Goal: Task Accomplishment & Management: Use online tool/utility

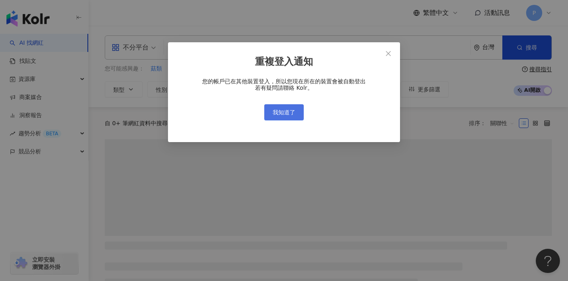
click at [282, 106] on button "我知道了" at bounding box center [283, 112] width 39 height 16
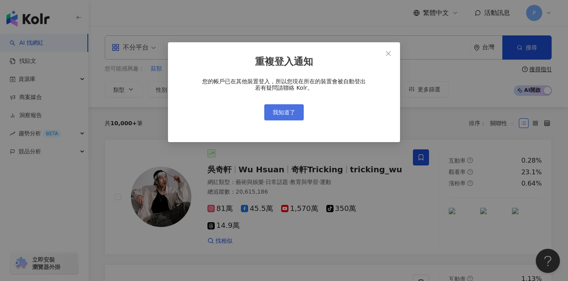
click at [281, 111] on span "我知道了" at bounding box center [284, 112] width 23 height 6
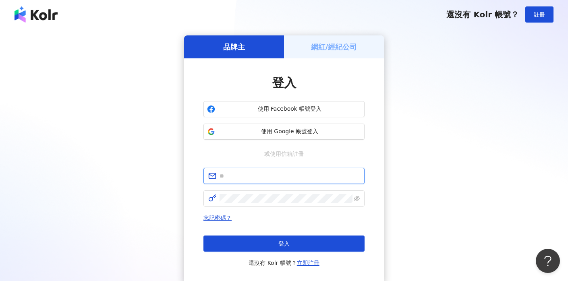
click at [259, 174] on input "text" at bounding box center [290, 176] width 140 height 9
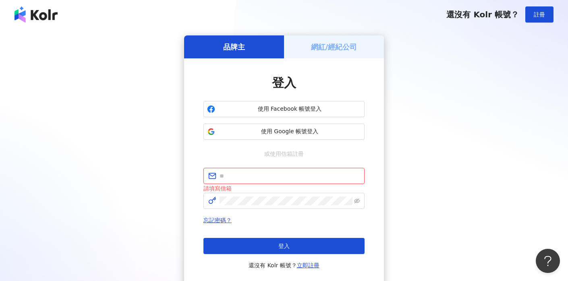
type input "**********"
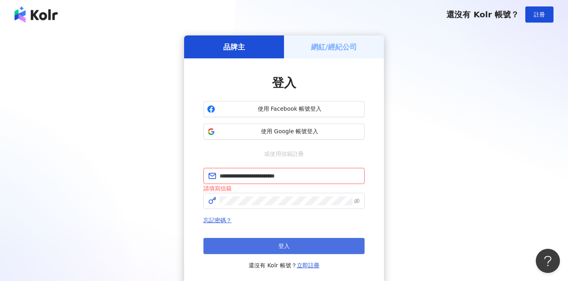
click at [268, 247] on button "登入" at bounding box center [284, 246] width 161 height 16
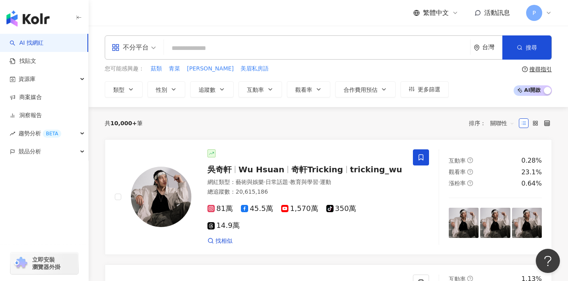
click at [208, 50] on input "search" at bounding box center [317, 48] width 300 height 15
click at [208, 49] on input "search" at bounding box center [317, 48] width 300 height 15
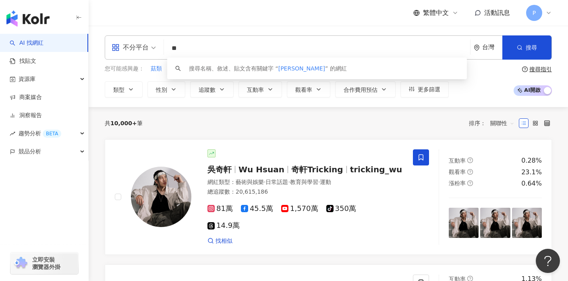
type input "*"
